Goal: Task Accomplishment & Management: Manage account settings

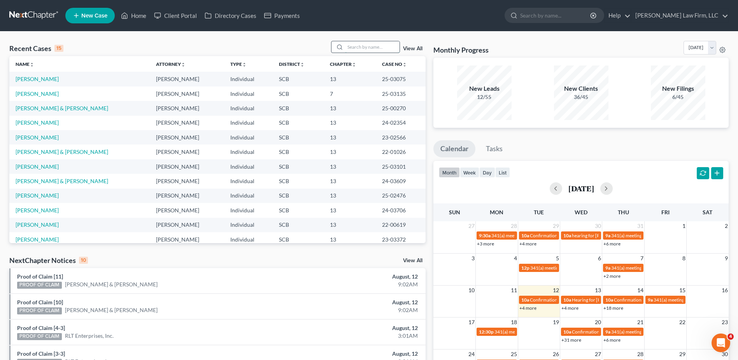
click at [353, 44] on input "search" at bounding box center [372, 46] width 54 height 11
type input "[PERSON_NAME]"
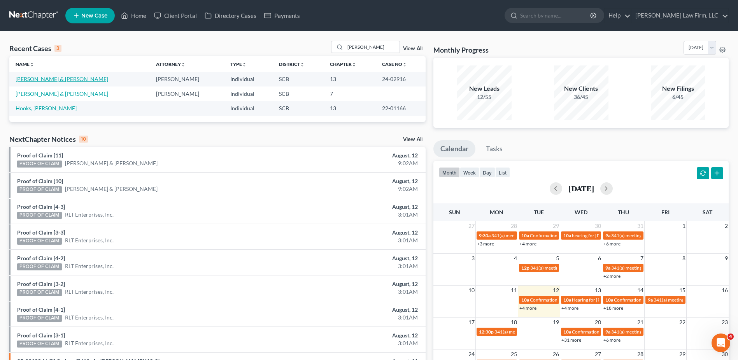
click at [45, 80] on link "[PERSON_NAME] & [PERSON_NAME]" at bounding box center [62, 78] width 93 height 7
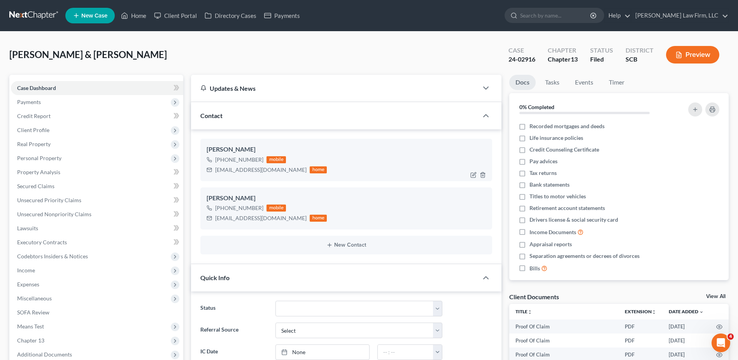
select select "0"
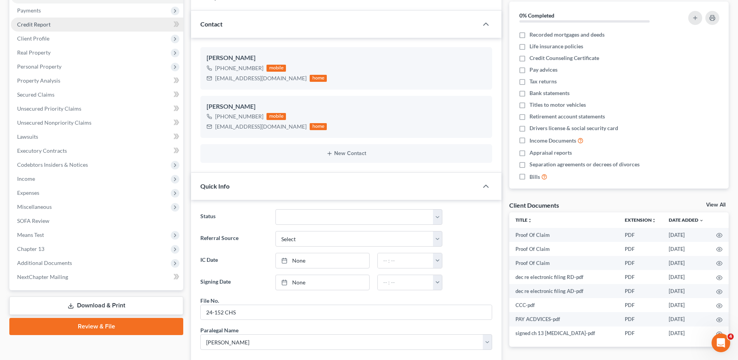
scroll to position [78, 0]
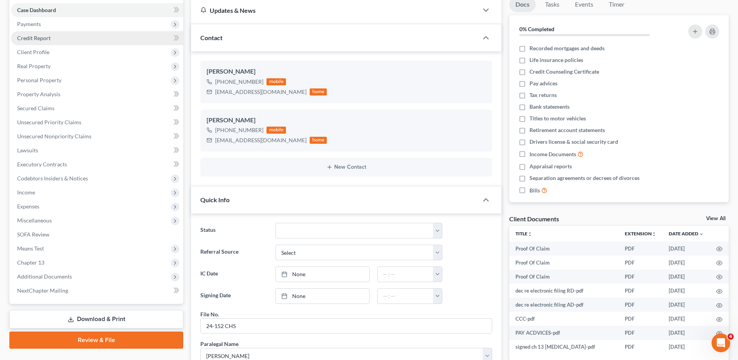
click at [39, 38] on span "Credit Report" at bounding box center [33, 38] width 33 height 7
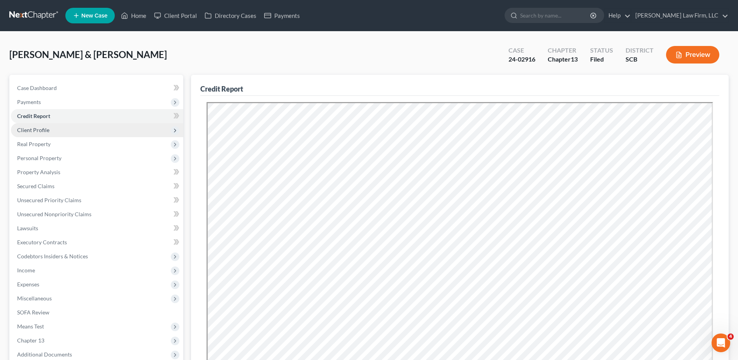
click at [47, 133] on span "Client Profile" at bounding box center [97, 130] width 172 height 14
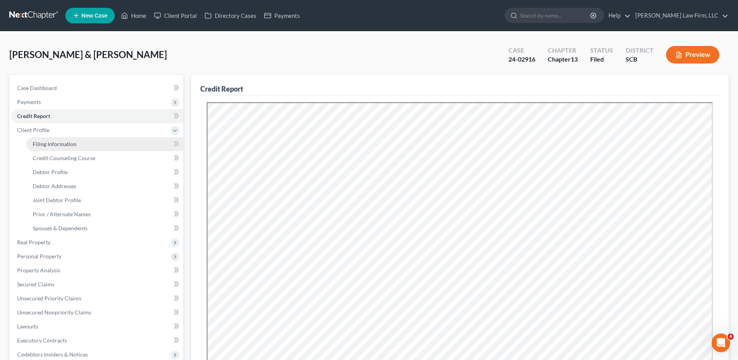
click at [66, 139] on link "Filing Information" at bounding box center [104, 144] width 157 height 14
select select "1"
select select "3"
select select "42"
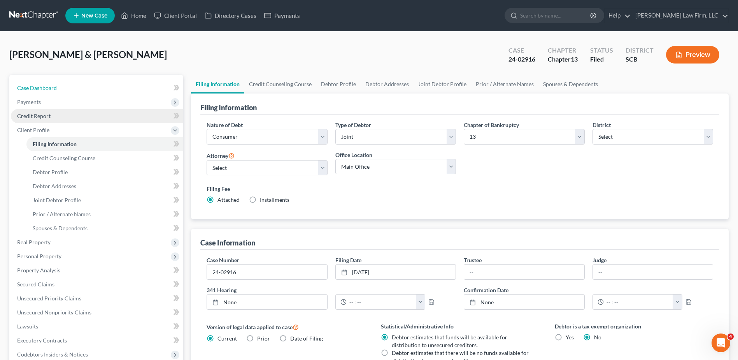
drag, startPoint x: 27, startPoint y: 84, endPoint x: 151, endPoint y: 116, distance: 127.8
click at [27, 84] on span "Case Dashboard" at bounding box center [37, 87] width 40 height 7
select select "0"
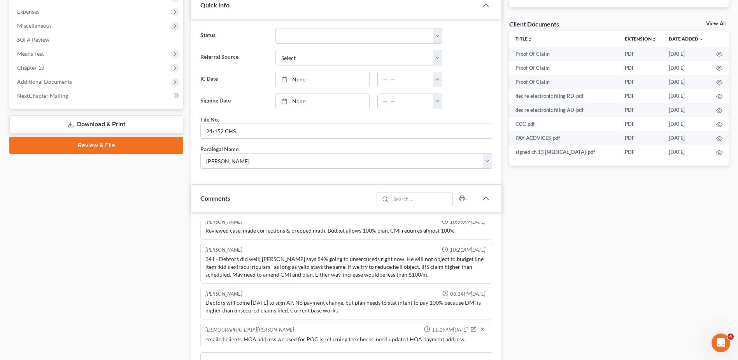
scroll to position [117, 0]
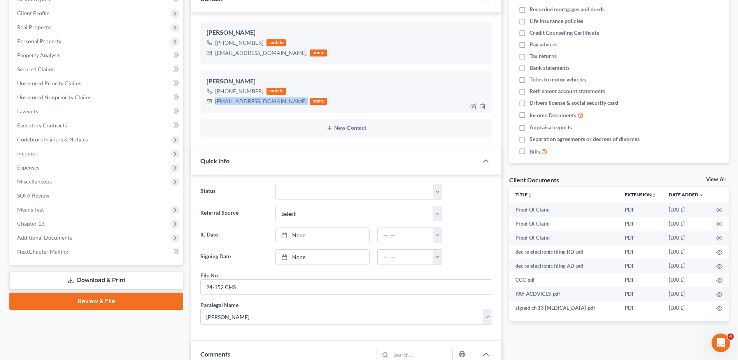
drag, startPoint x: 216, startPoint y: 101, endPoint x: 270, endPoint y: 110, distance: 55.2
click at [270, 110] on div "[PERSON_NAME] [PHONE_NUMBER] mobile [EMAIL_ADDRESS][DOMAIN_NAME] home" at bounding box center [346, 91] width 292 height 42
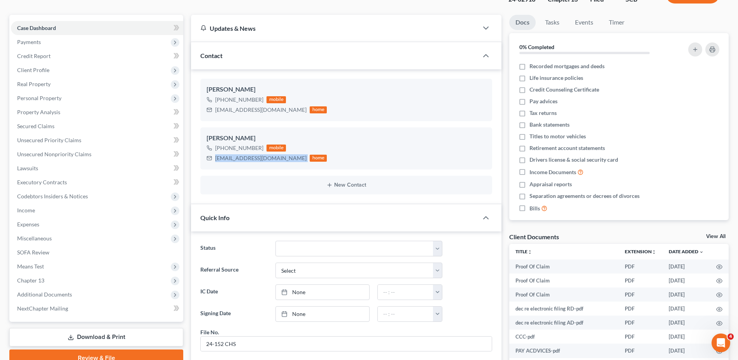
scroll to position [0, 0]
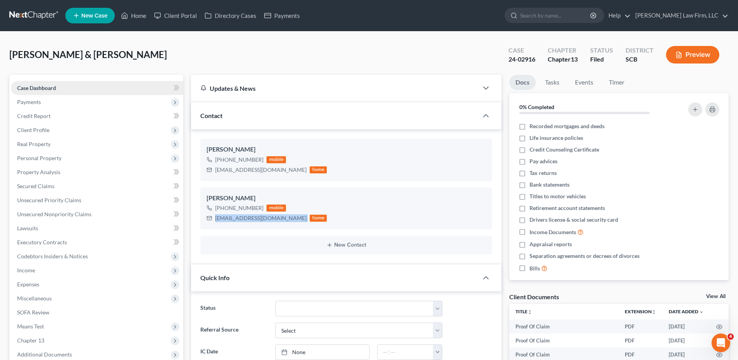
click at [36, 87] on span "Case Dashboard" at bounding box center [36, 87] width 39 height 7
click at [559, 18] on input "search" at bounding box center [555, 15] width 71 height 14
type input "[PERSON_NAME]"
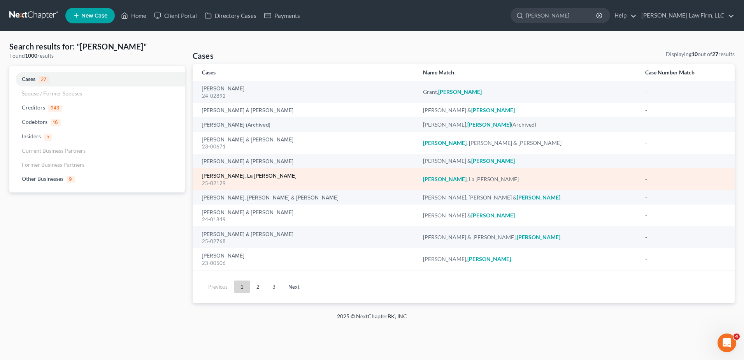
click at [225, 177] on link "[PERSON_NAME], La [PERSON_NAME]" at bounding box center [249, 175] width 95 height 5
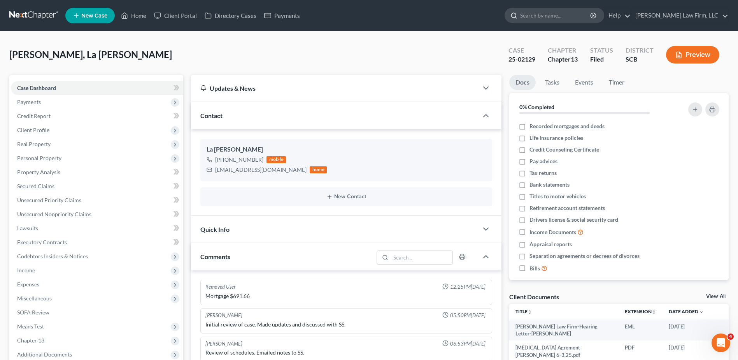
click at [565, 14] on input "search" at bounding box center [555, 15] width 71 height 14
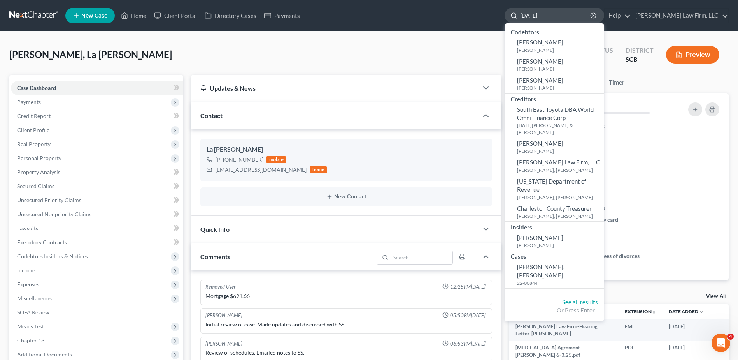
type input "[DATE]"
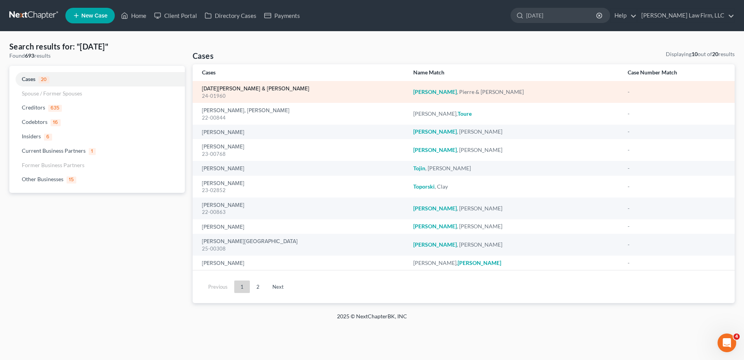
click at [245, 88] on link "[DATE][PERSON_NAME] & [PERSON_NAME]" at bounding box center [255, 88] width 107 height 5
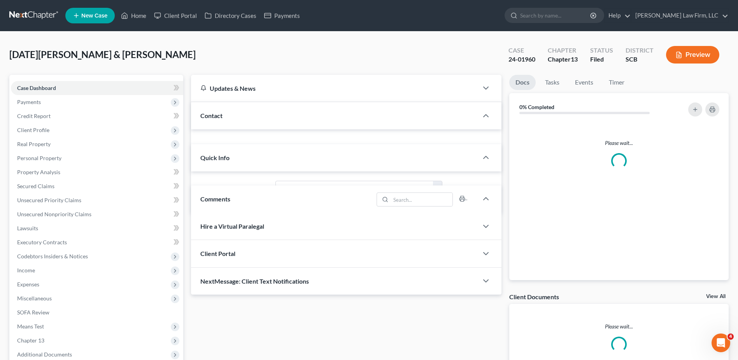
select select "1"
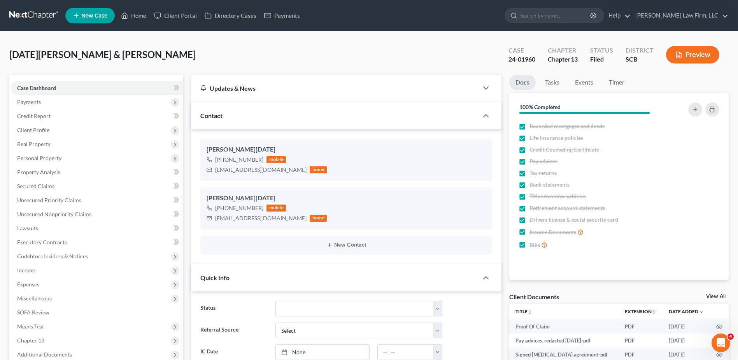
scroll to position [512, 0]
click at [559, 19] on input "search" at bounding box center [555, 15] width 71 height 14
type input "[PERSON_NAME]"
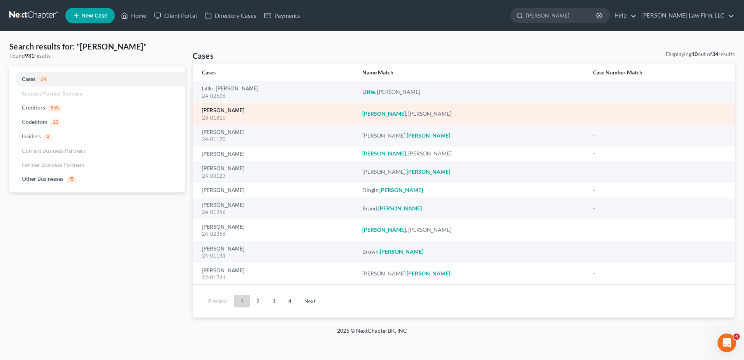
click at [223, 111] on link "[PERSON_NAME]" at bounding box center [223, 110] width 42 height 5
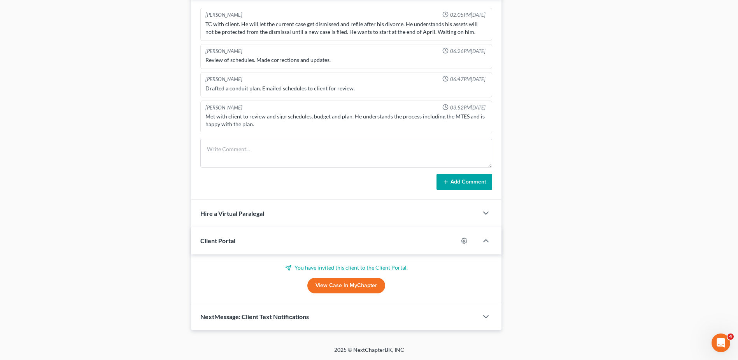
scroll to position [1199, 0]
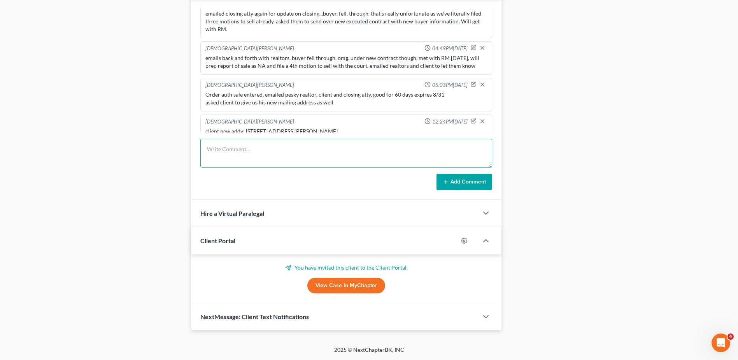
click at [228, 148] on textarea at bounding box center [346, 153] width 292 height 29
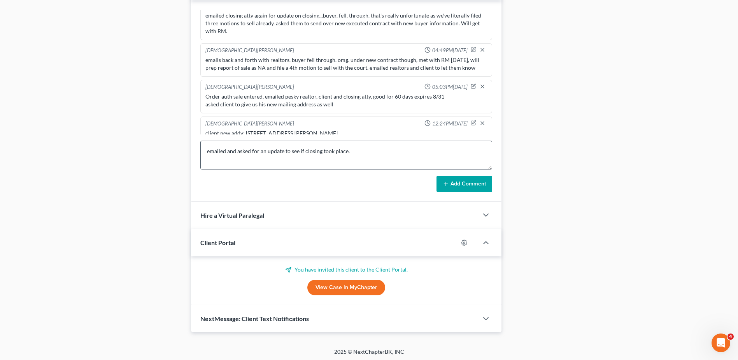
scroll to position [437, 0]
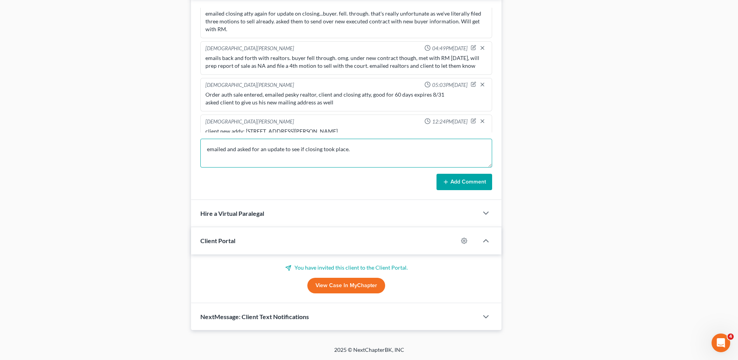
click at [227, 149] on textarea "emailed and asked for an update to see if closing took place." at bounding box center [346, 153] width 292 height 29
type textarea "emailed realtors, closing atty and asked for an update to see if closing took p…"
click at [471, 179] on button "Add Comment" at bounding box center [465, 182] width 56 height 16
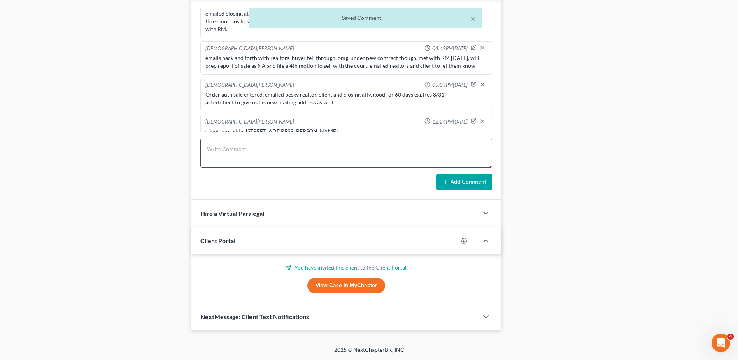
scroll to position [1228, 0]
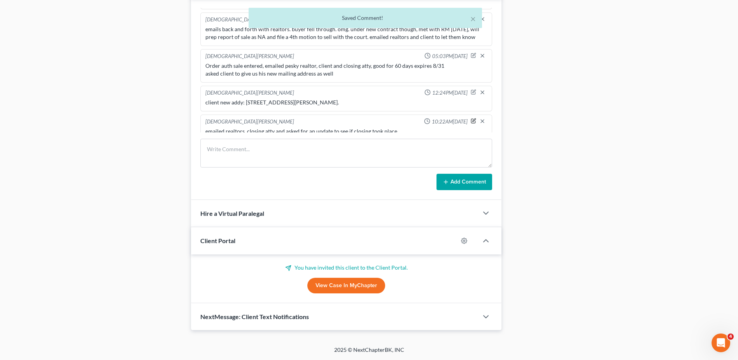
click at [471, 118] on icon "button" at bounding box center [473, 120] width 5 height 5
click at [438, 129] on textarea "emailed realtors, closing atty and asked for an update to see if closing took p…" at bounding box center [346, 141] width 282 height 29
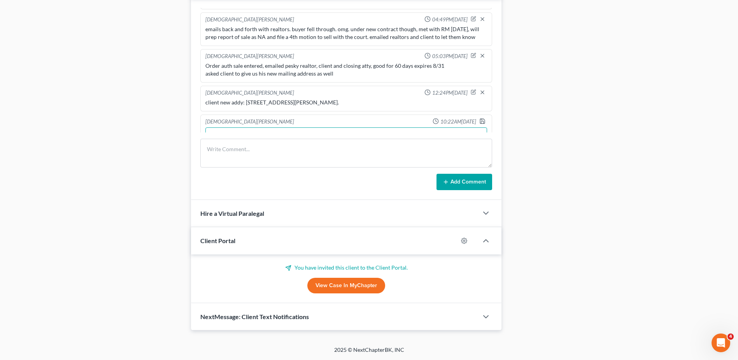
scroll to position [1229, 0]
type textarea "emailed realtors, closing atty and asked for an update to see if closing took p…"
click at [479, 117] on icon "button" at bounding box center [482, 120] width 6 height 6
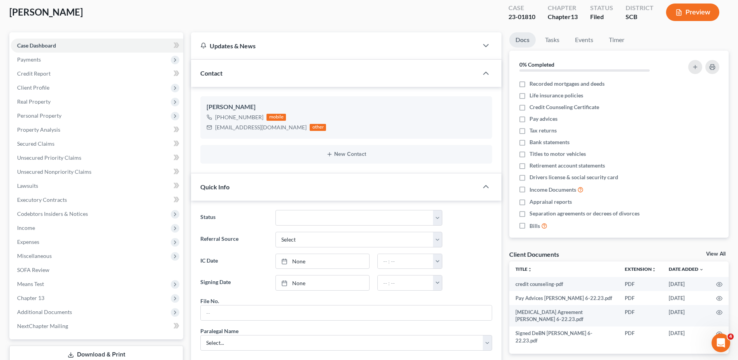
scroll to position [0, 0]
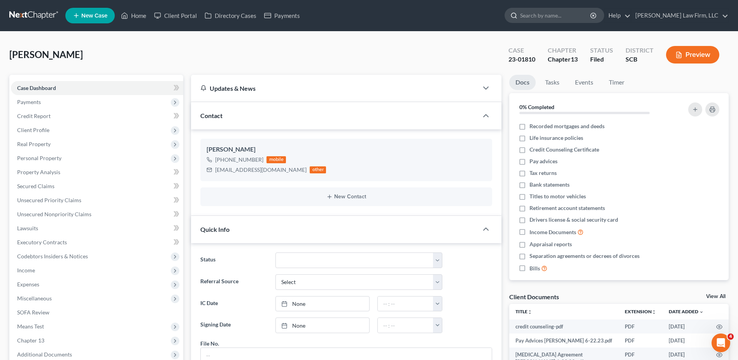
click at [567, 22] on input "search" at bounding box center [555, 15] width 71 height 14
type input "[PERSON_NAME]"
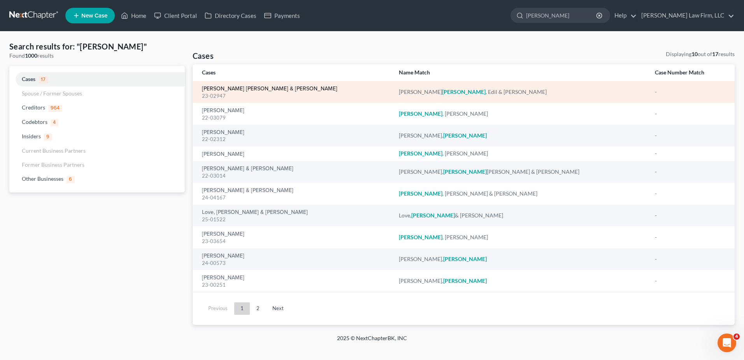
click at [248, 89] on link "[PERSON_NAME] [PERSON_NAME] & [PERSON_NAME]" at bounding box center [269, 88] width 135 height 5
select select "4"
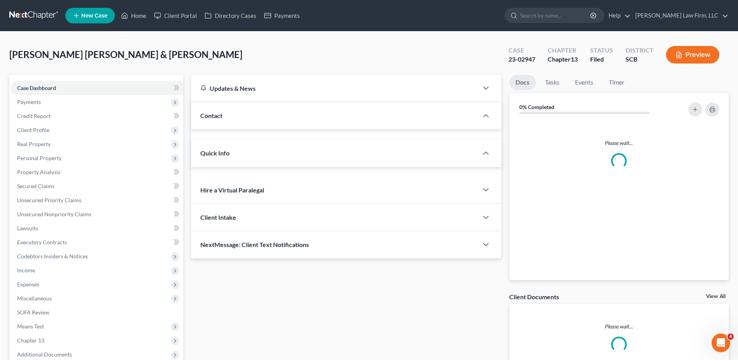
select select "3"
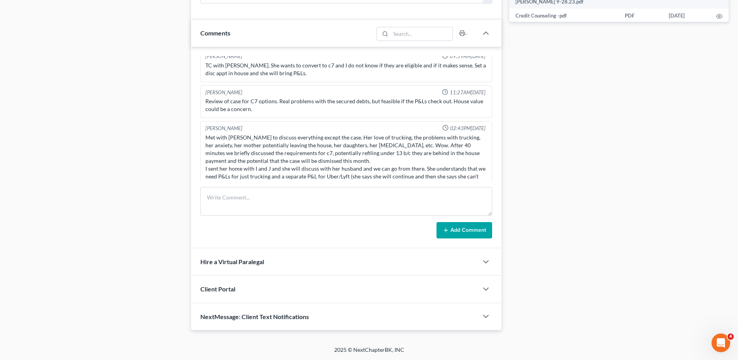
scroll to position [1122, 0]
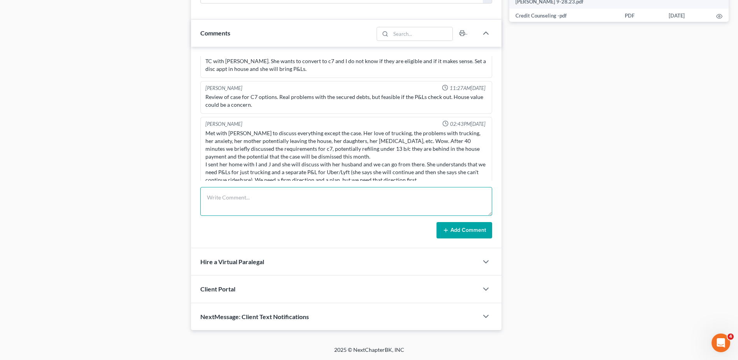
click at [299, 194] on textarea at bounding box center [346, 201] width 292 height 29
type textarea "emailed clients, asked if they transferred title of Tundra to father in law, or…"
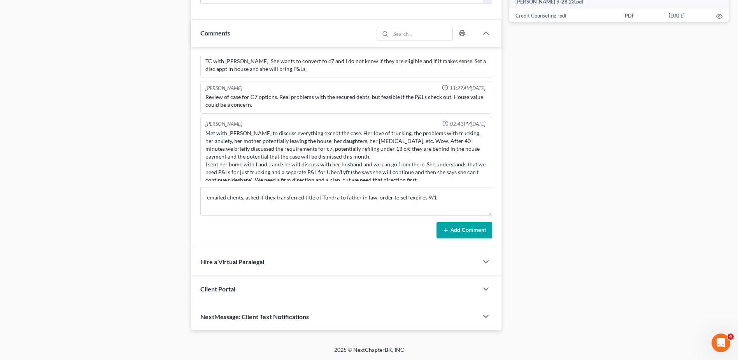
click at [473, 235] on button "Add Comment" at bounding box center [465, 230] width 56 height 16
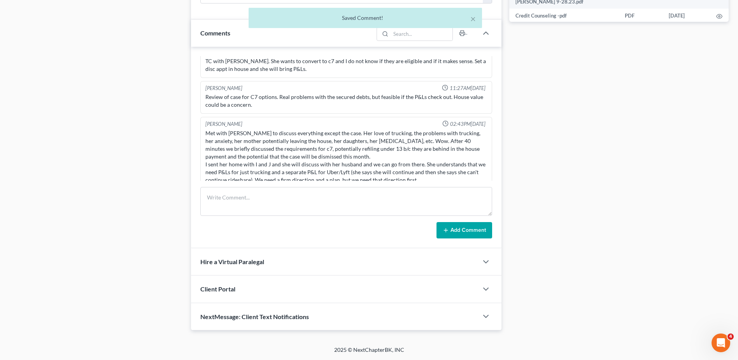
scroll to position [1151, 0]
